Goal: Task Accomplishment & Management: Use online tool/utility

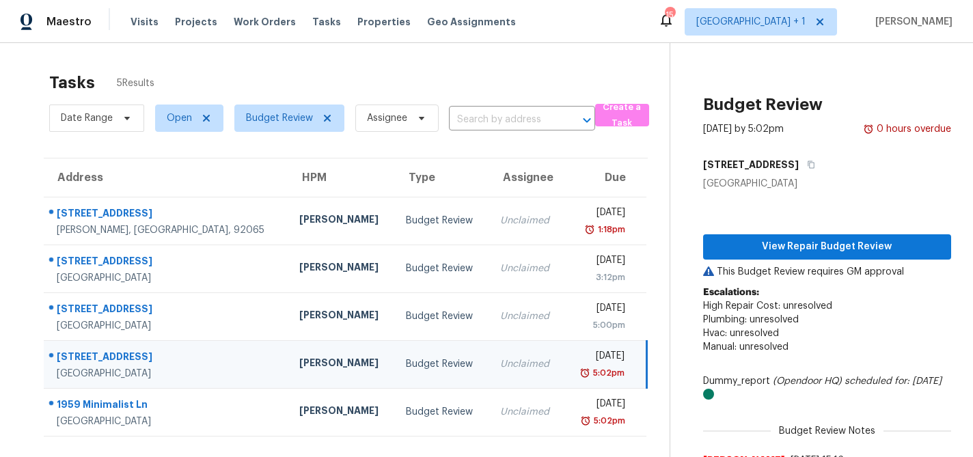
scroll to position [43, 0]
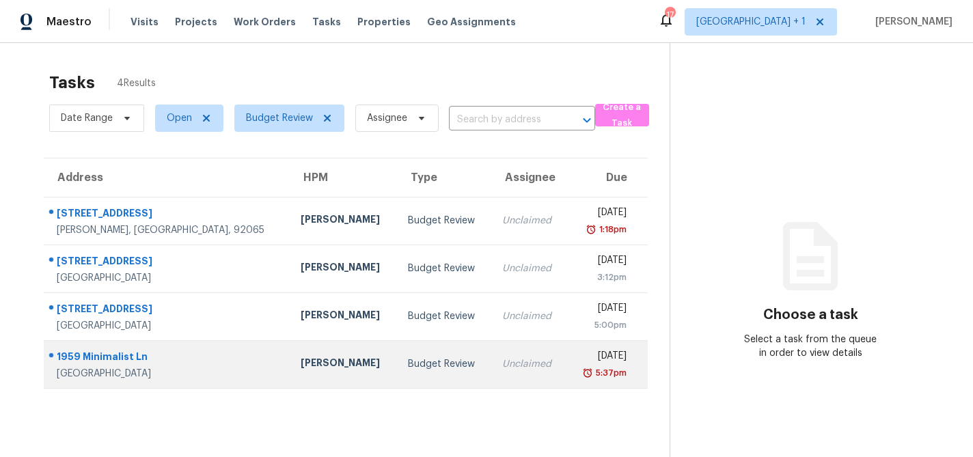
click at [408, 359] on div "Budget Review" at bounding box center [444, 364] width 72 height 14
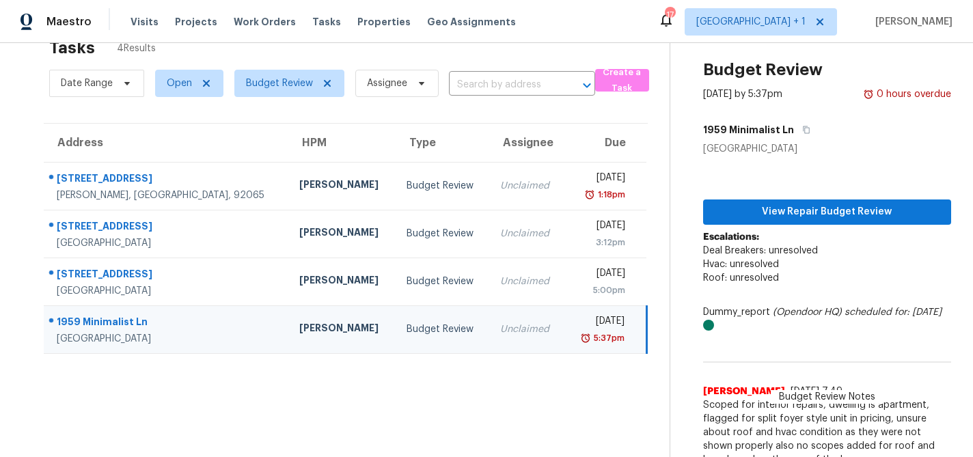
scroll to position [51, 0]
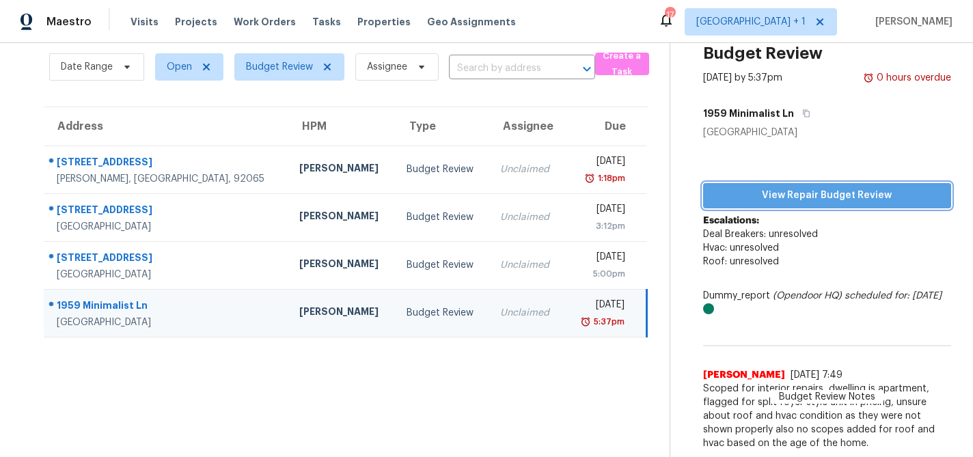
click at [802, 196] on span "View Repair Budget Review" at bounding box center [827, 195] width 226 height 17
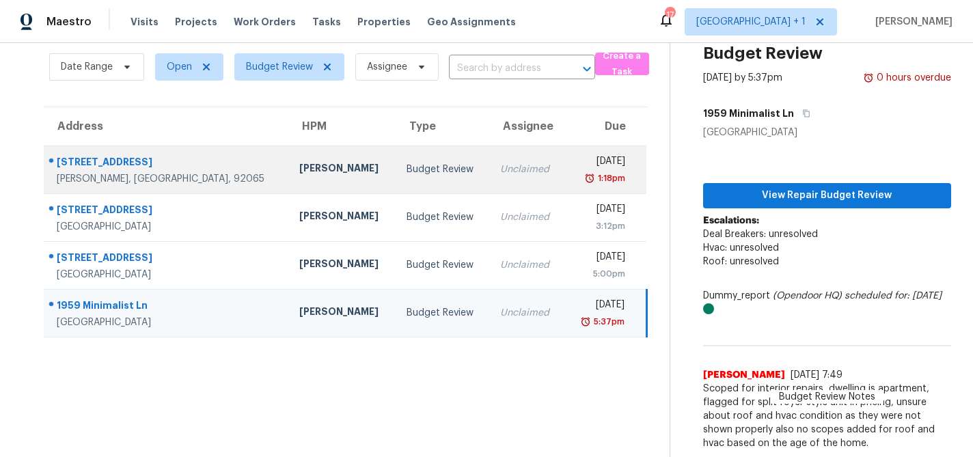
click at [407, 172] on div "Budget Review" at bounding box center [443, 170] width 72 height 14
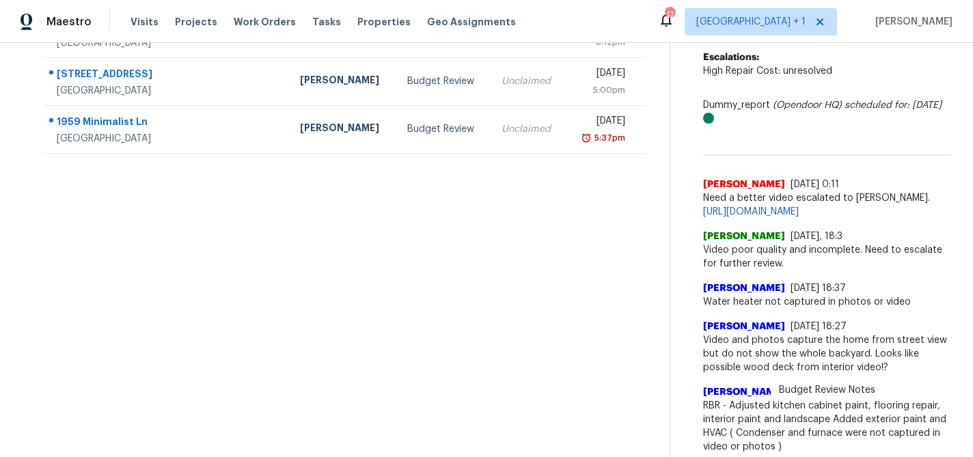
scroll to position [0, 0]
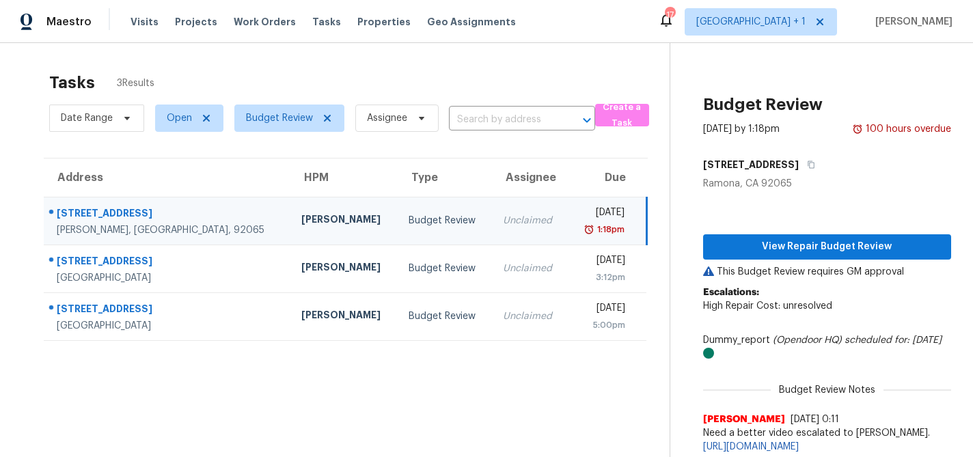
click at [293, 68] on div "Tasks 3 Results" at bounding box center [359, 83] width 620 height 36
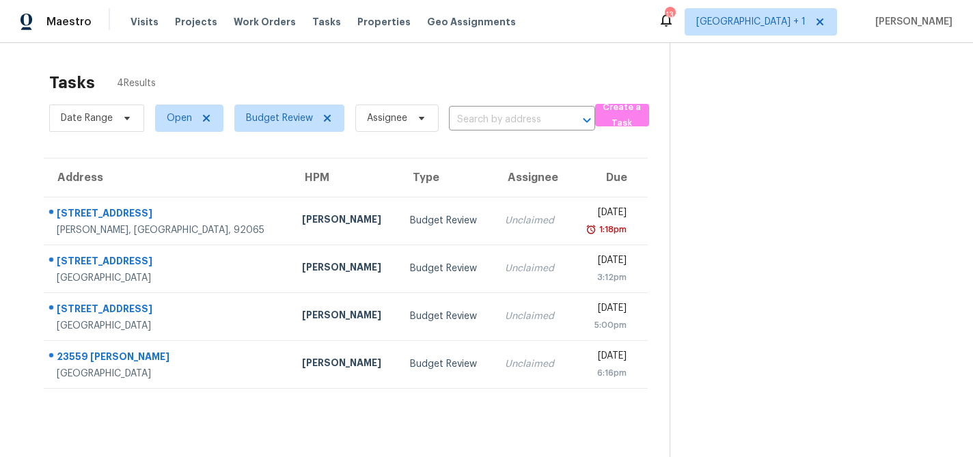
scroll to position [43, 0]
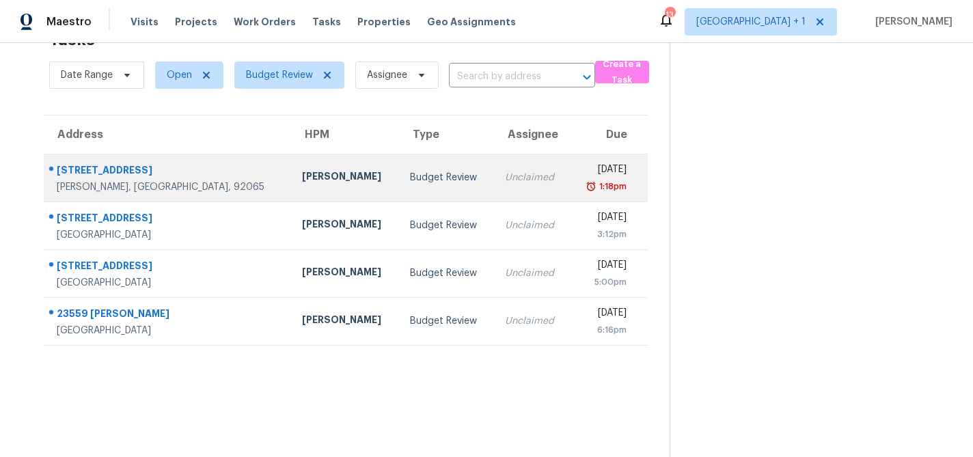
click at [410, 176] on div "Budget Review" at bounding box center [446, 178] width 73 height 14
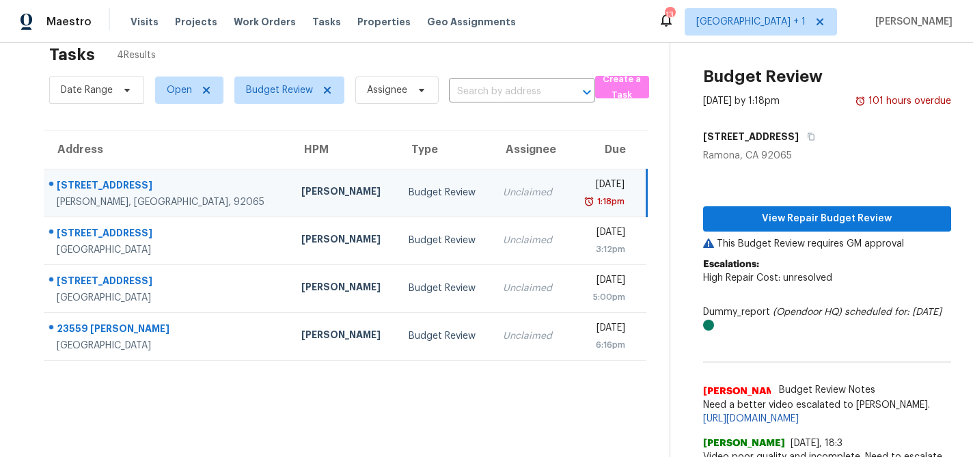
scroll to position [0, 0]
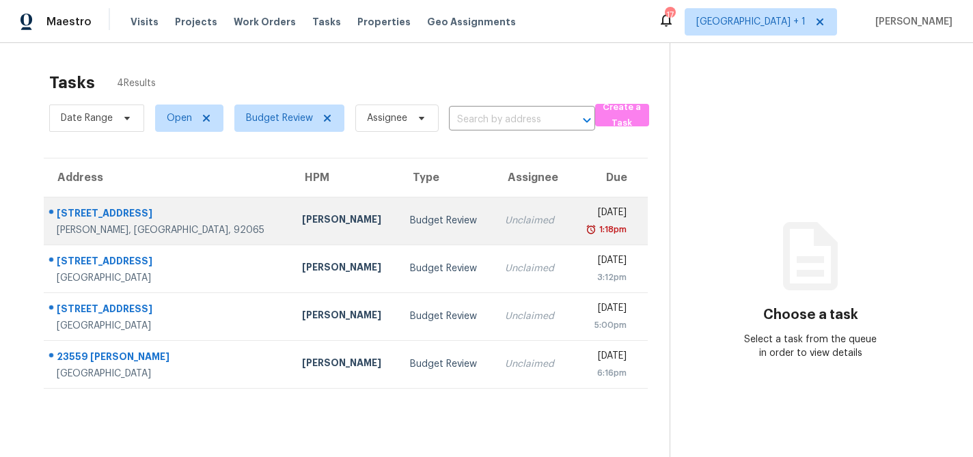
click at [302, 213] on div "[PERSON_NAME]" at bounding box center [345, 221] width 86 height 17
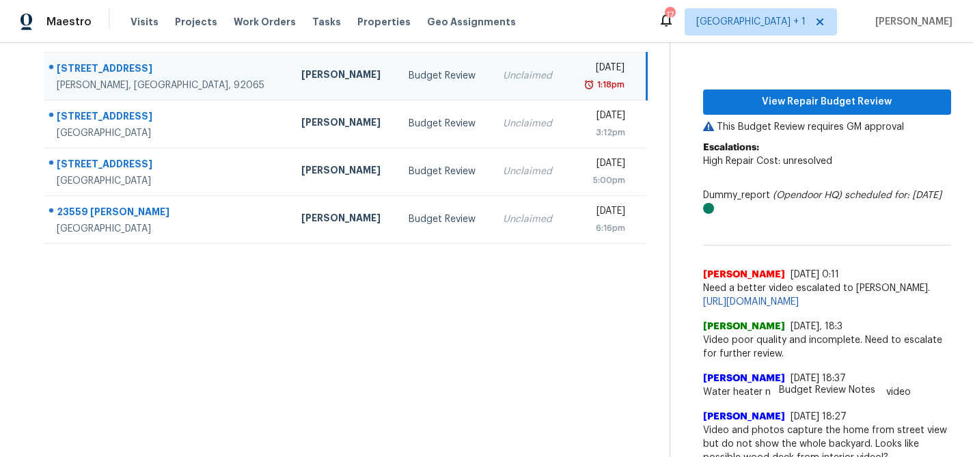
scroll to position [152, 0]
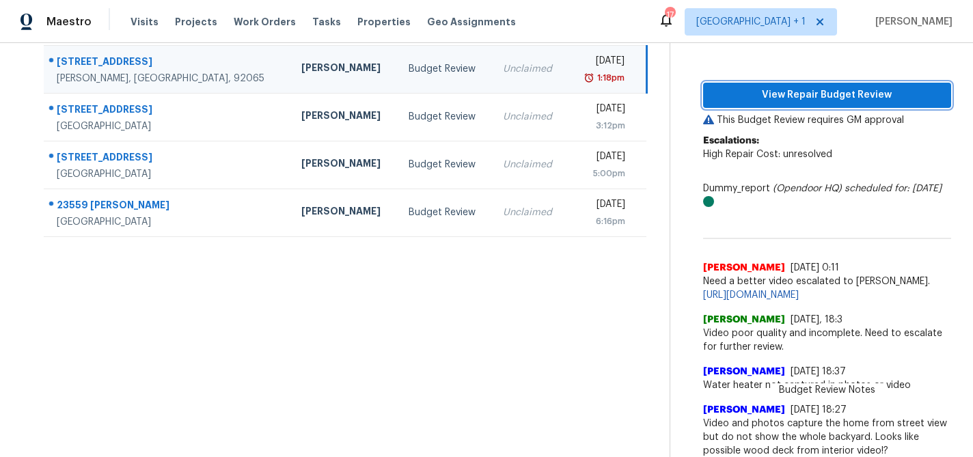
click at [789, 95] on span "View Repair Budget Review" at bounding box center [827, 95] width 226 height 17
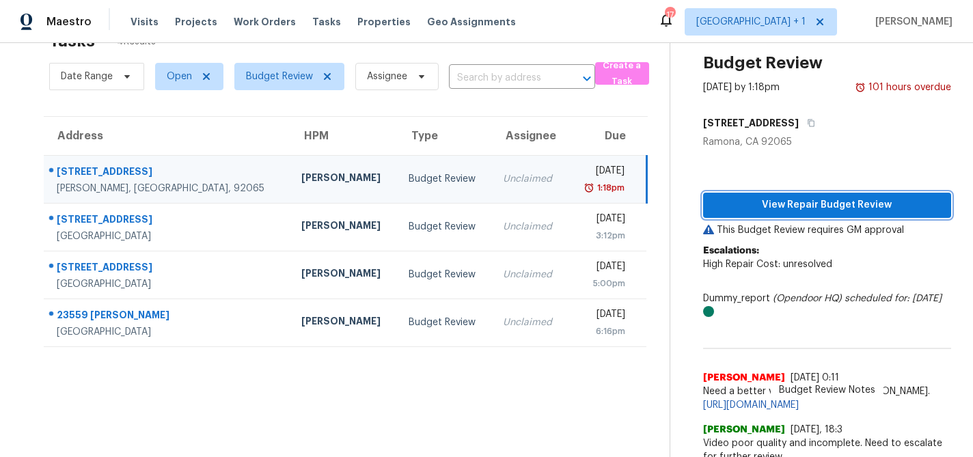
scroll to position [0, 0]
